Goal: Find specific page/section: Locate item on page

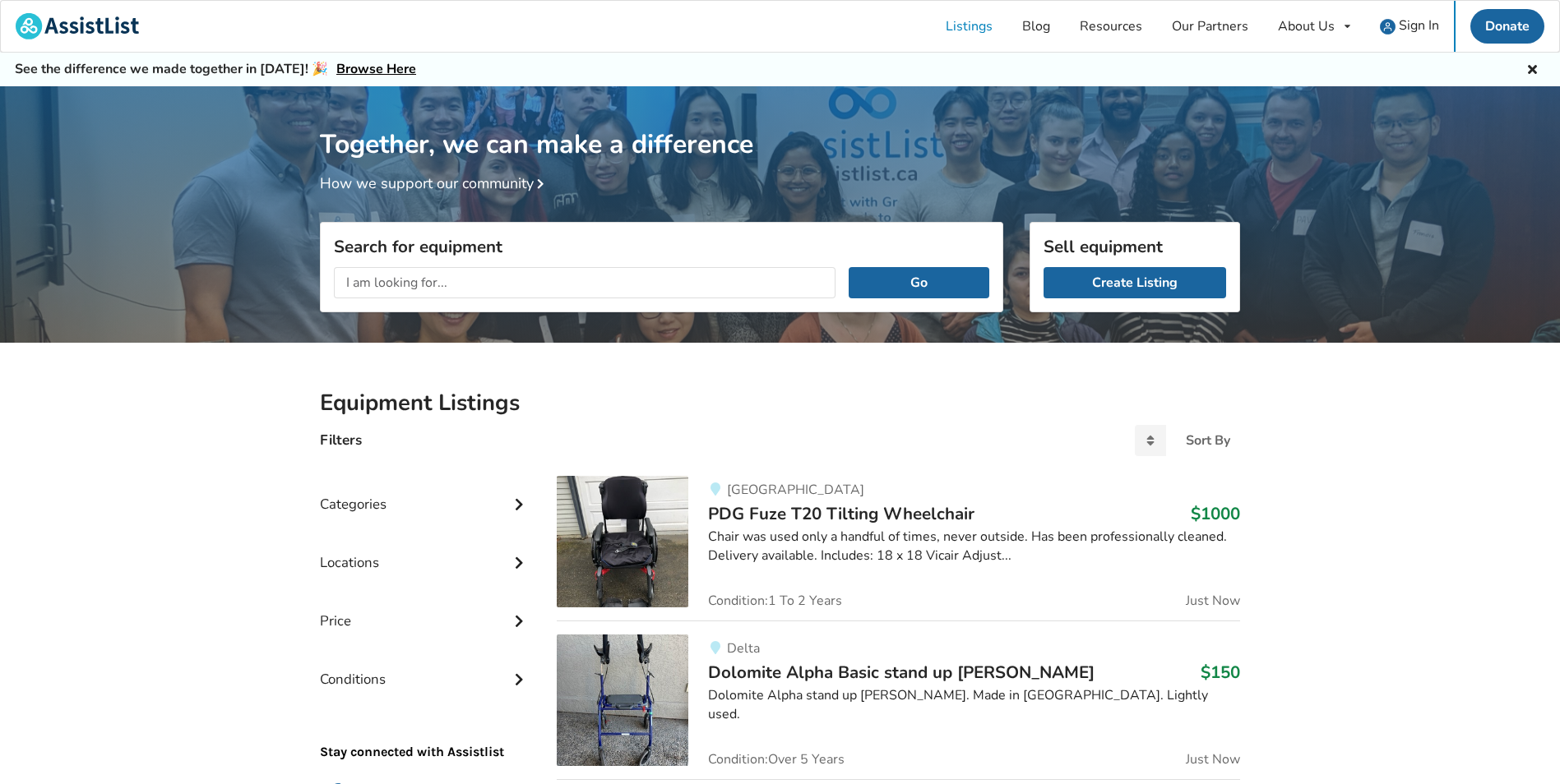
click at [432, 284] on input "text" at bounding box center [584, 282] width 501 height 31
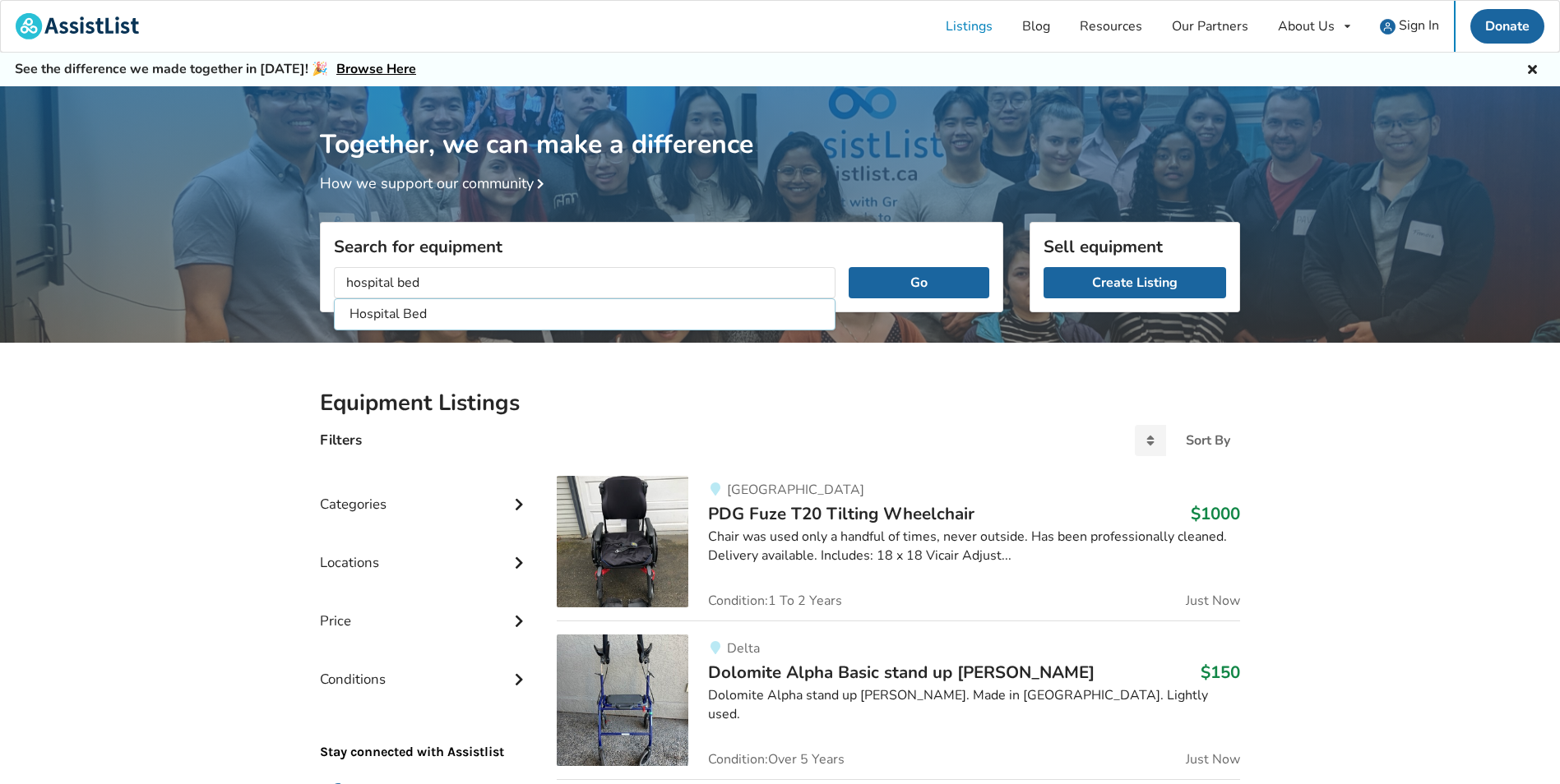
type input "hospital bed"
click at [848, 267] on button "Go" at bounding box center [918, 282] width 141 height 31
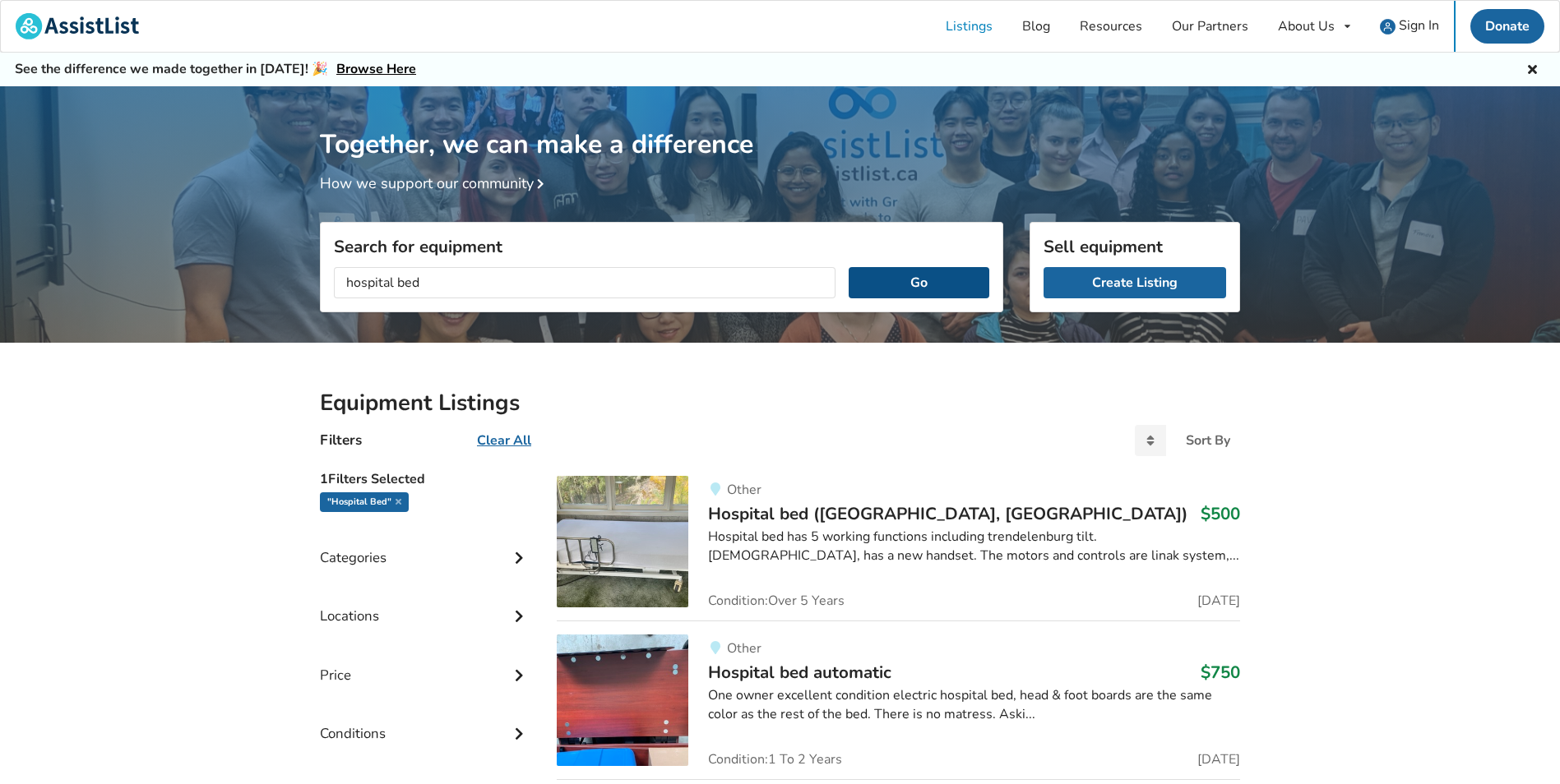
click at [911, 275] on button "Go" at bounding box center [918, 282] width 141 height 31
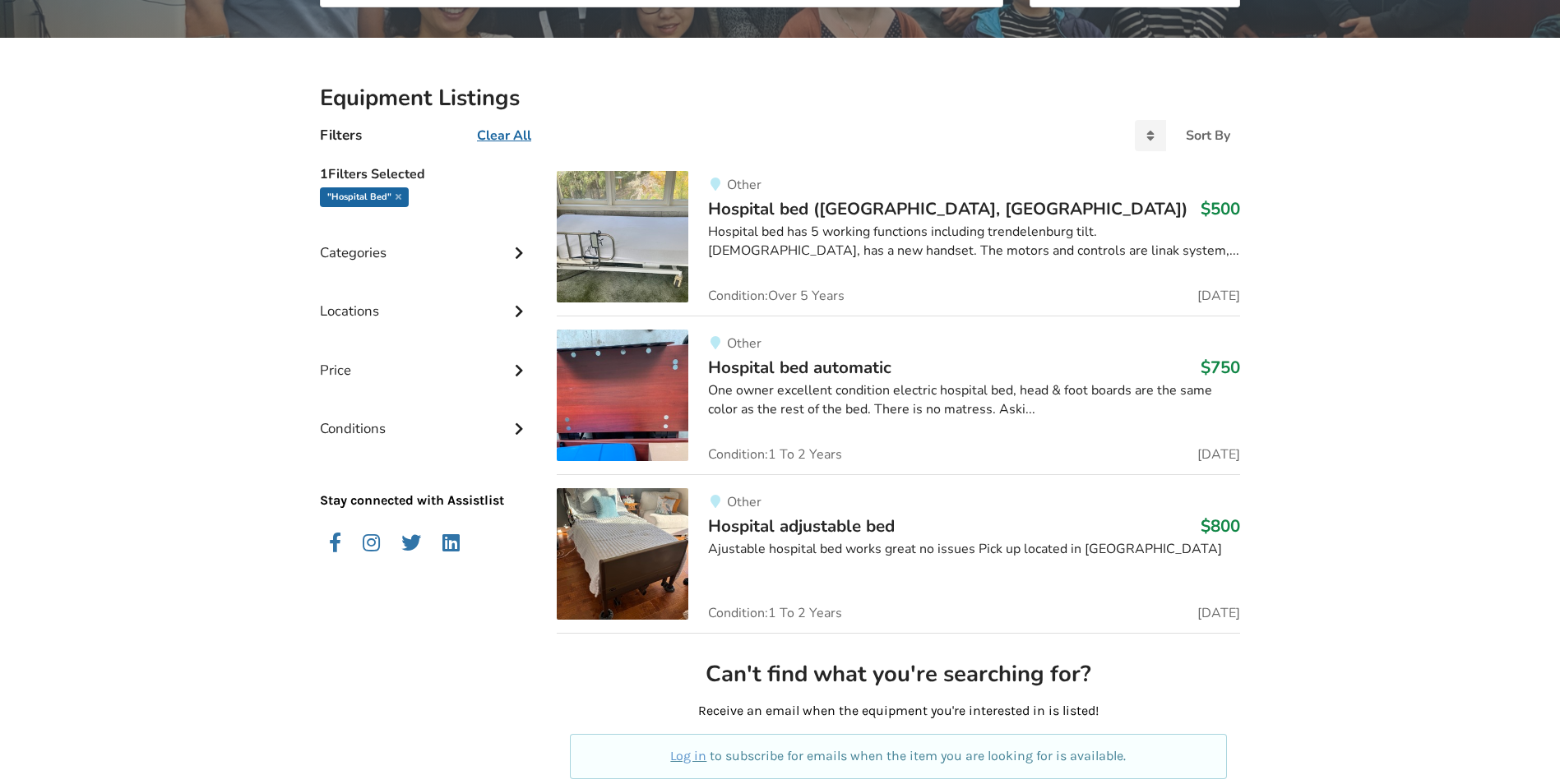
scroll to position [328, 0]
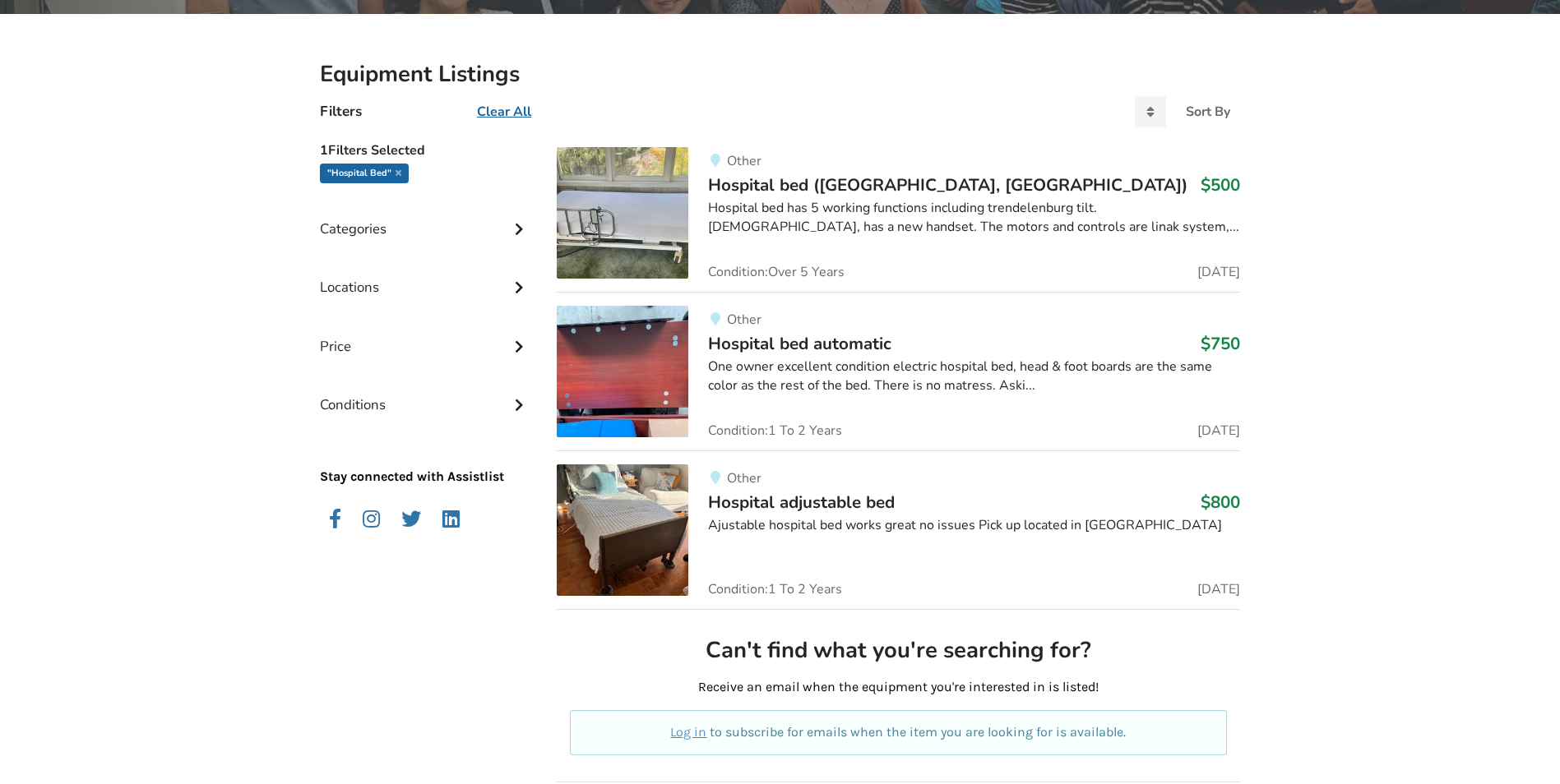
click at [648, 371] on img at bounding box center [622, 371] width 132 height 132
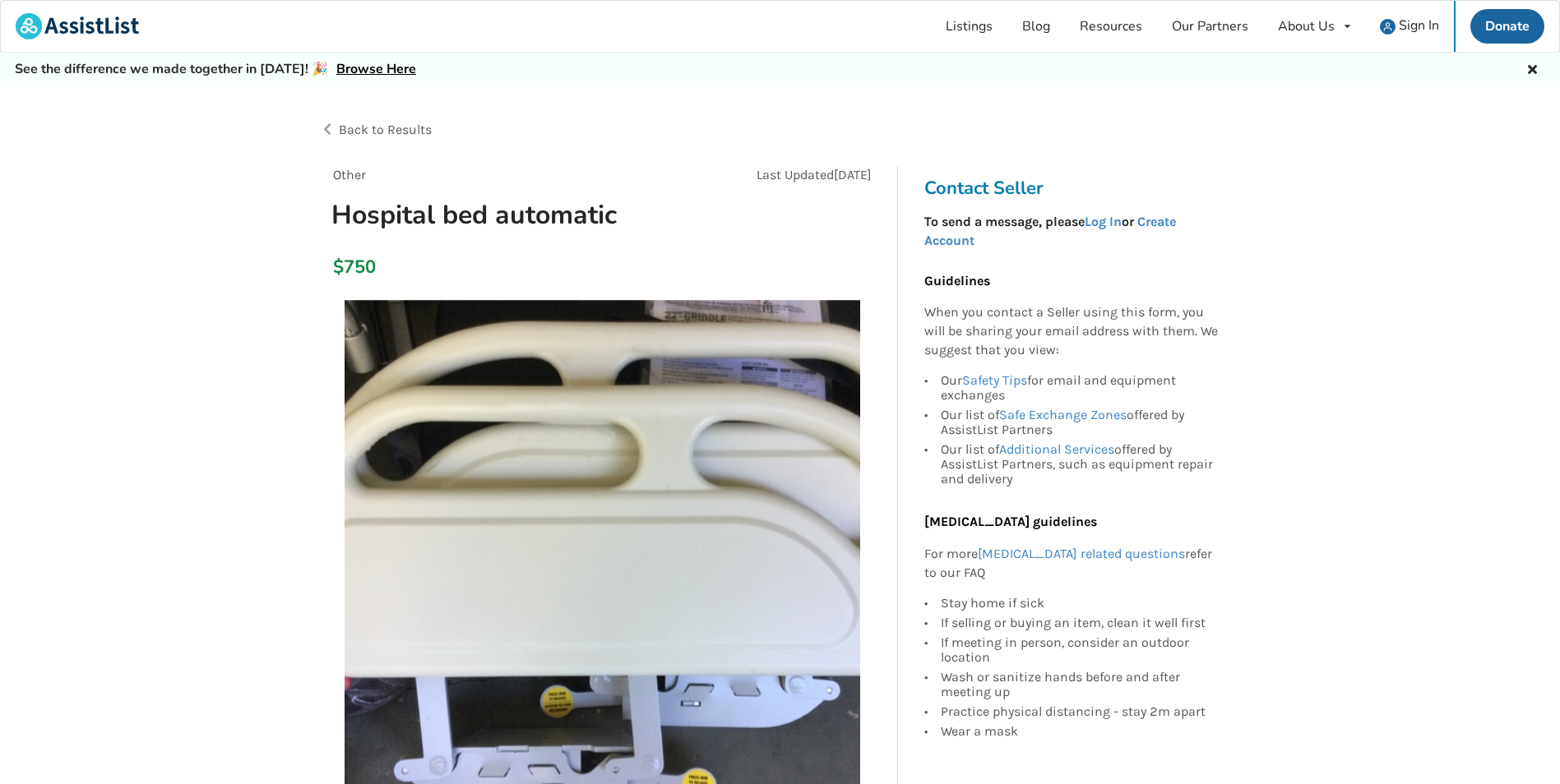
scroll to position [328, 0]
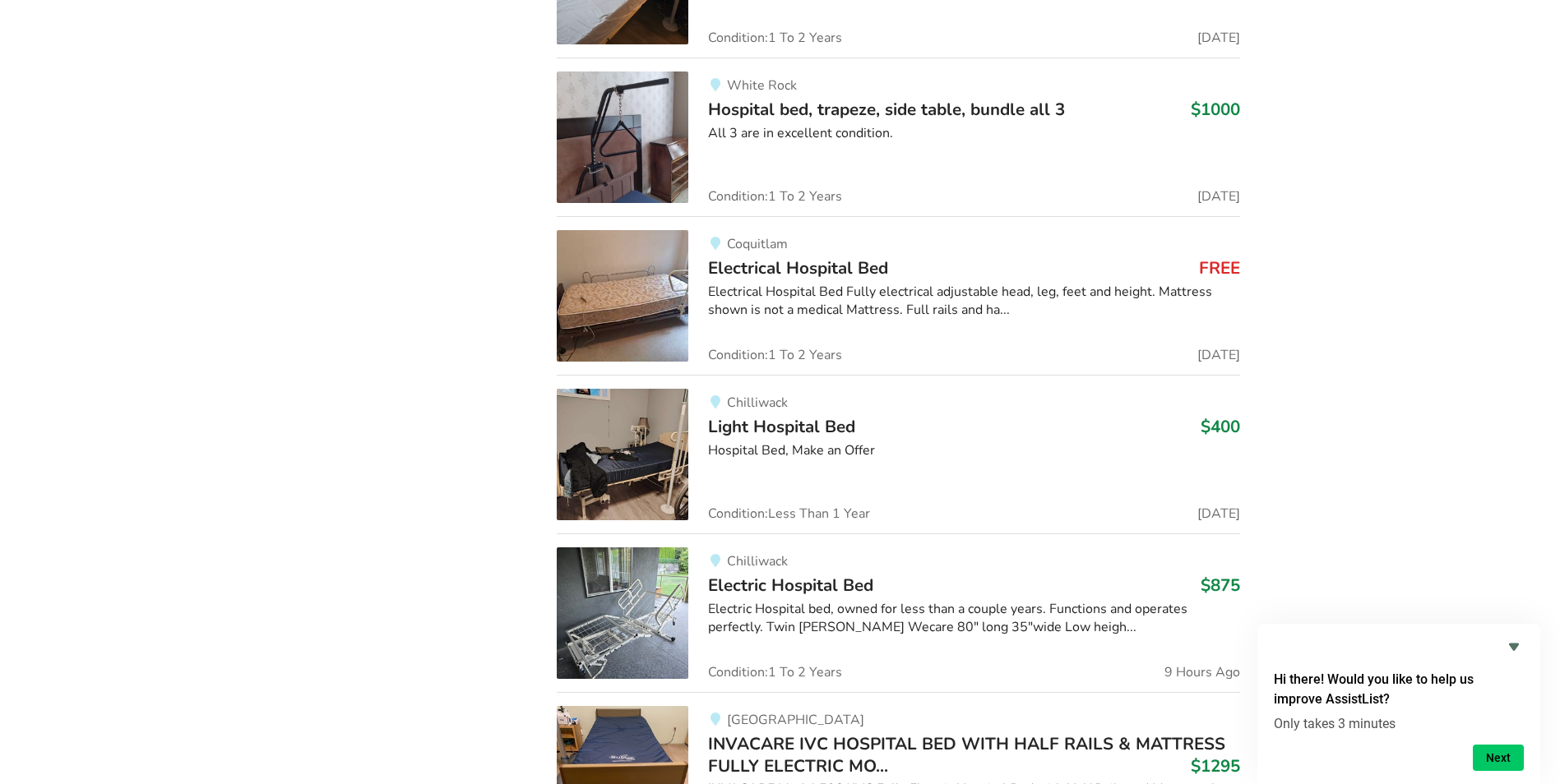
scroll to position [3287, 0]
